Goal: Information Seeking & Learning: Find specific page/section

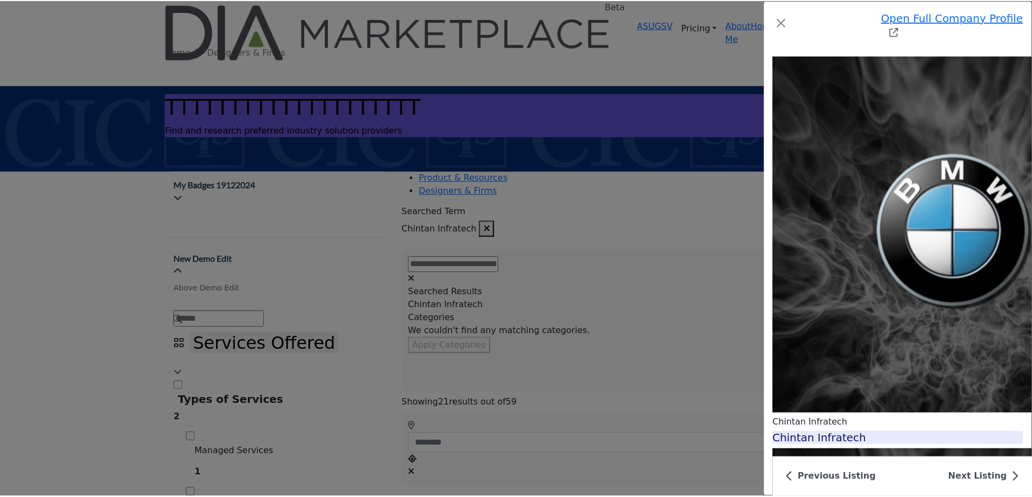
scroll to position [1267, 0]
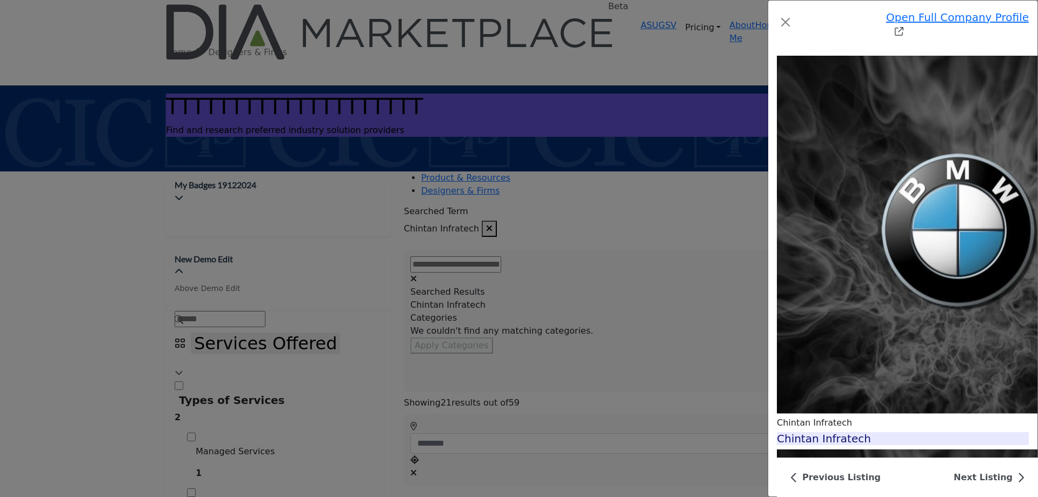
click at [39, 179] on div "Open Full Company Profile [PERSON_NAME] Infratech Badge 1 Badge 1 Badge 1 Badge…" at bounding box center [519, 248] width 1038 height 497
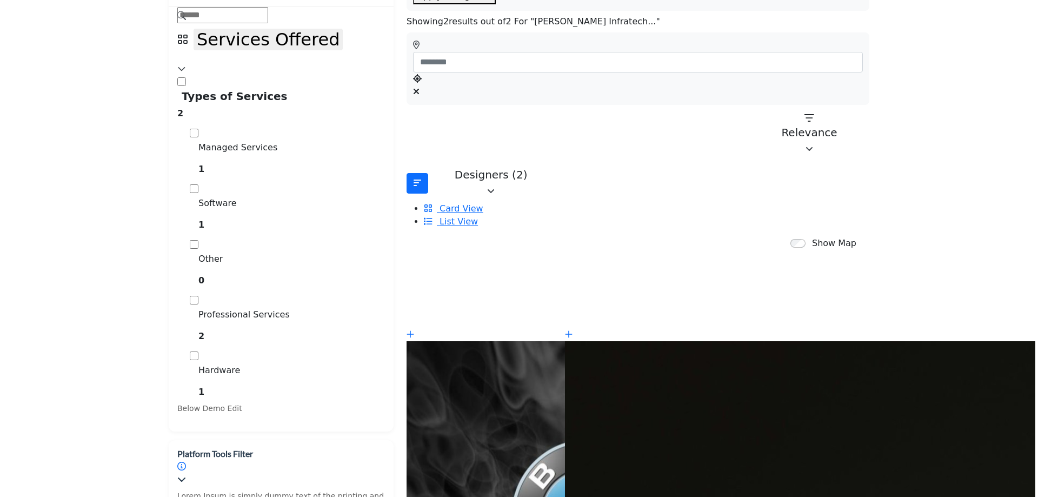
scroll to position [378, 0]
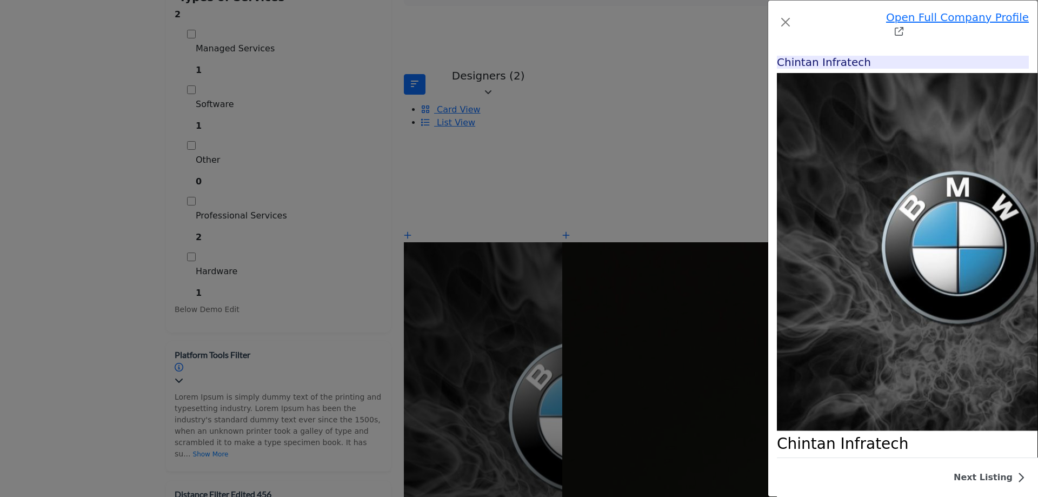
click at [137, 212] on div "Open Full Company Profile [PERSON_NAME] Infratech Badge 1 Badge 1 Badge 1 Badge…" at bounding box center [519, 248] width 1038 height 497
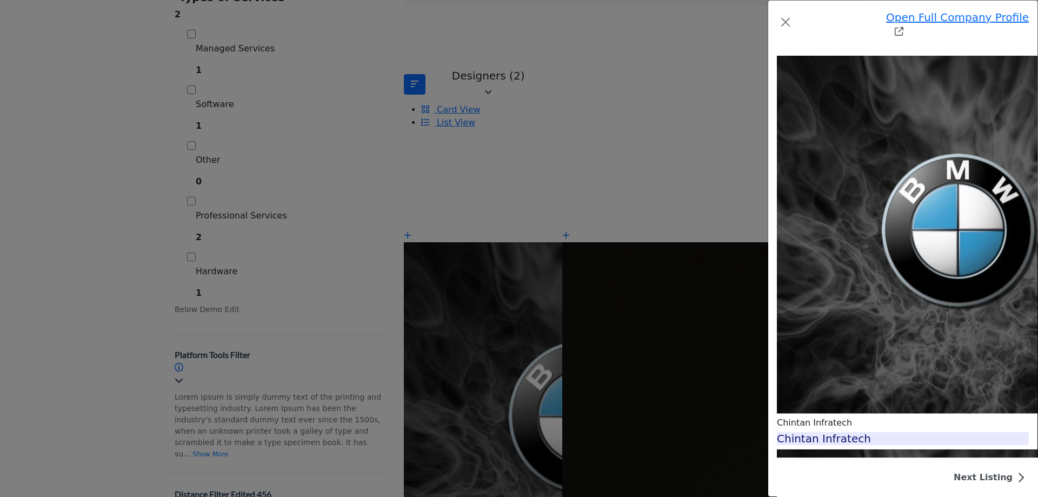
scroll to position [781, 0]
